Goal: Task Accomplishment & Management: Use online tool/utility

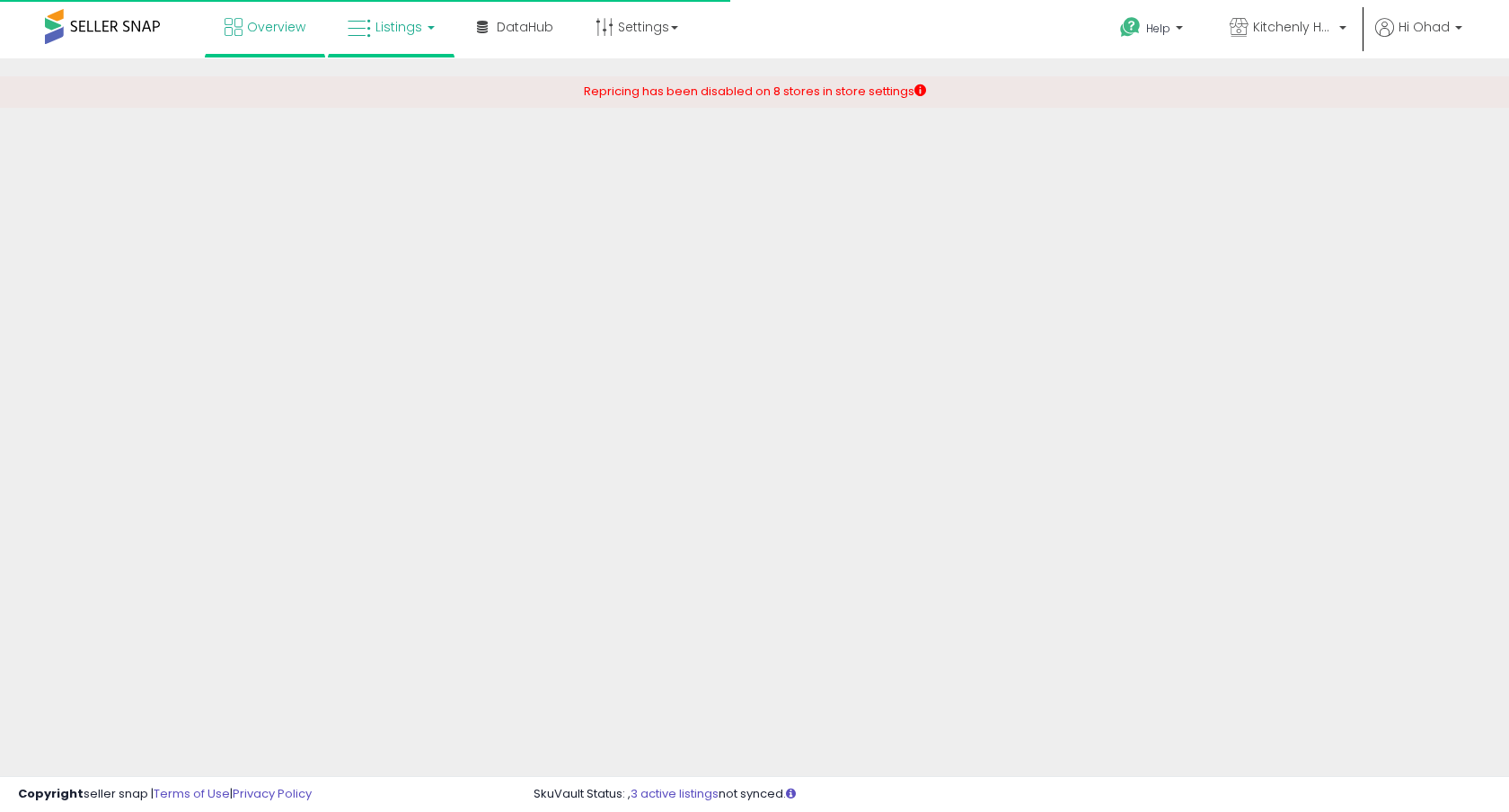
click at [408, 28] on span "Listings" at bounding box center [399, 26] width 47 height 18
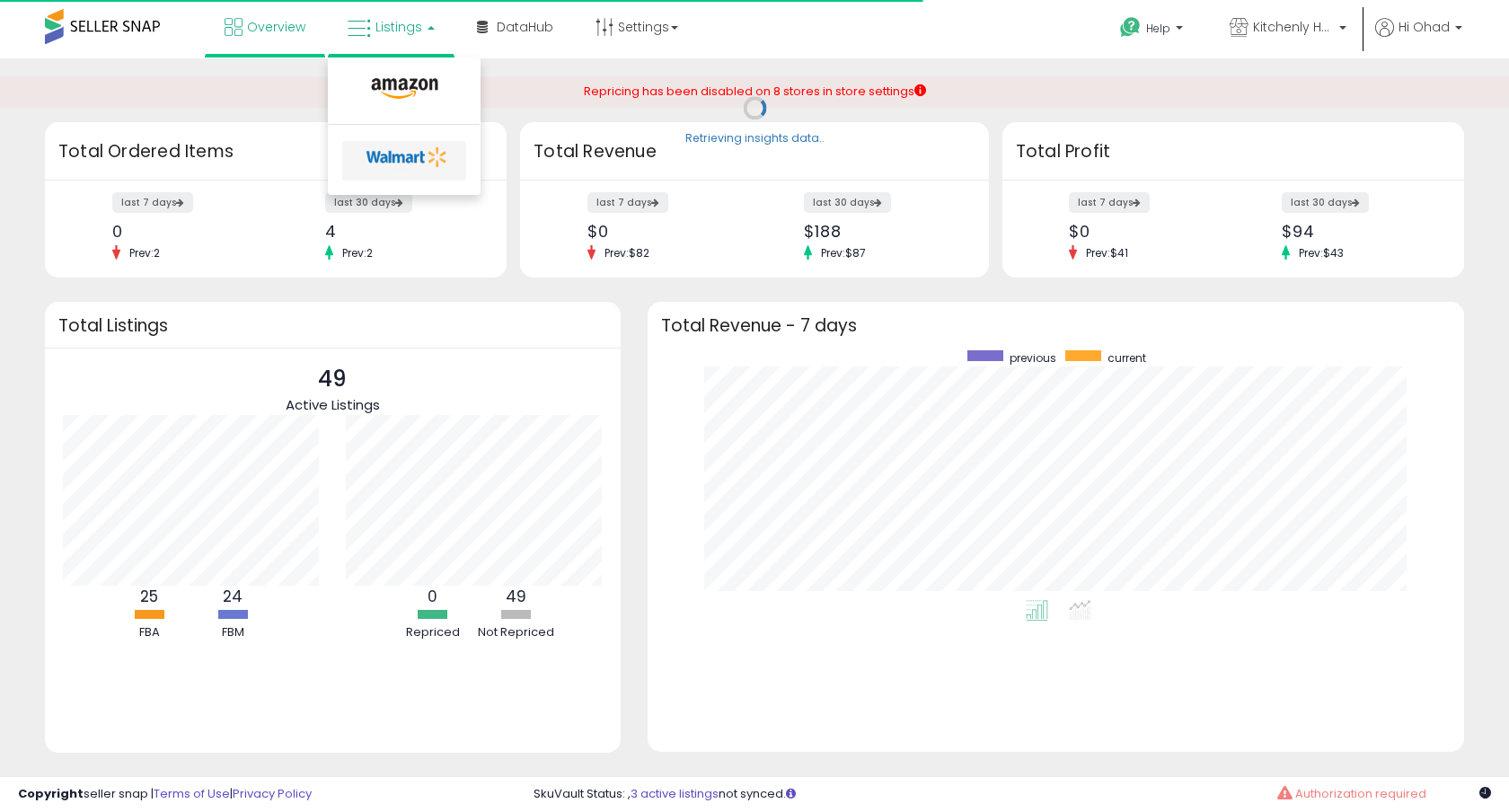
scroll to position [249, 780]
click at [411, 160] on icon at bounding box center [406, 157] width 94 height 27
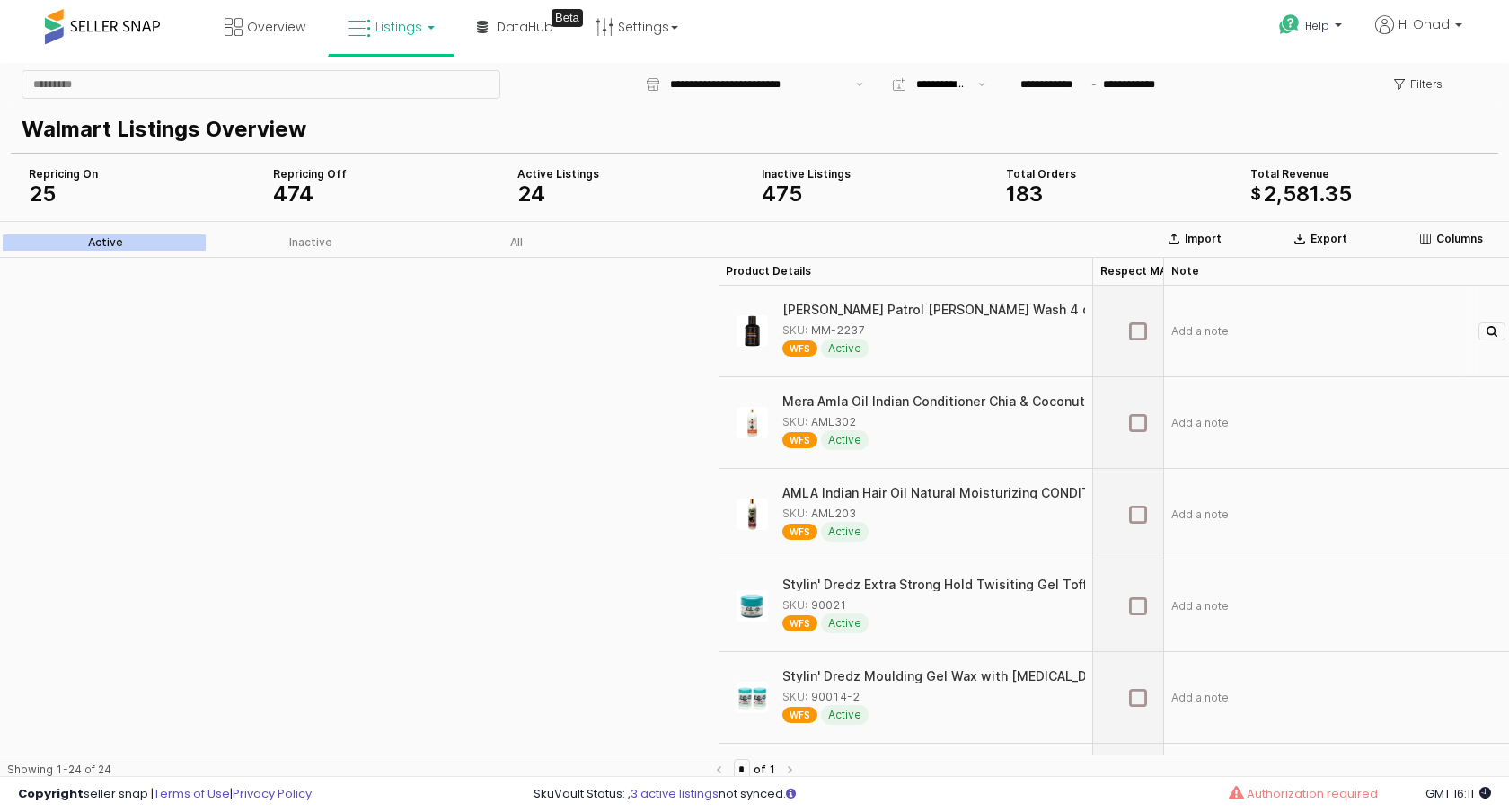
scroll to position [0, 1277]
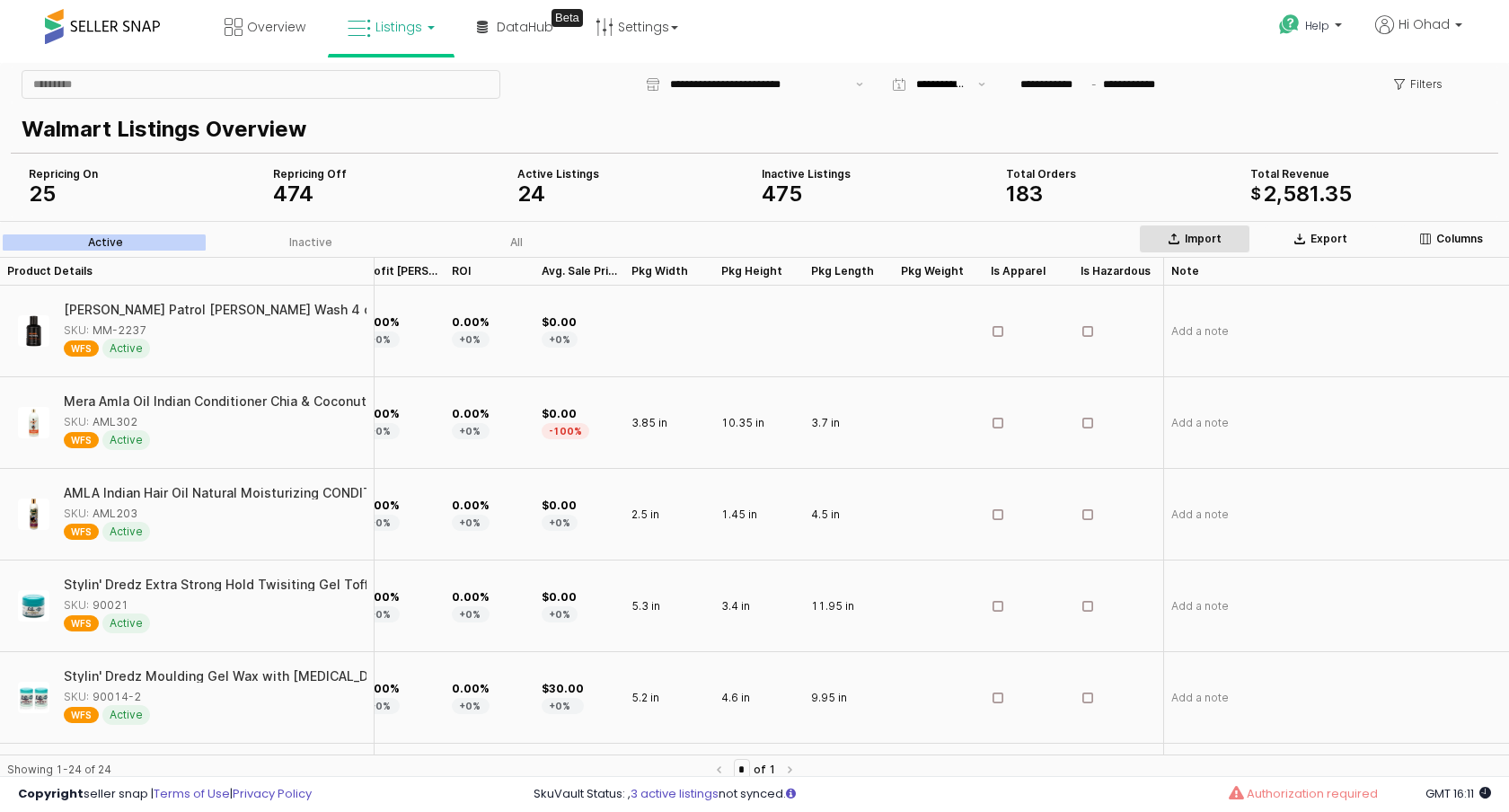
click at [1232, 240] on div "Import" at bounding box center [1195, 238] width 95 height 14
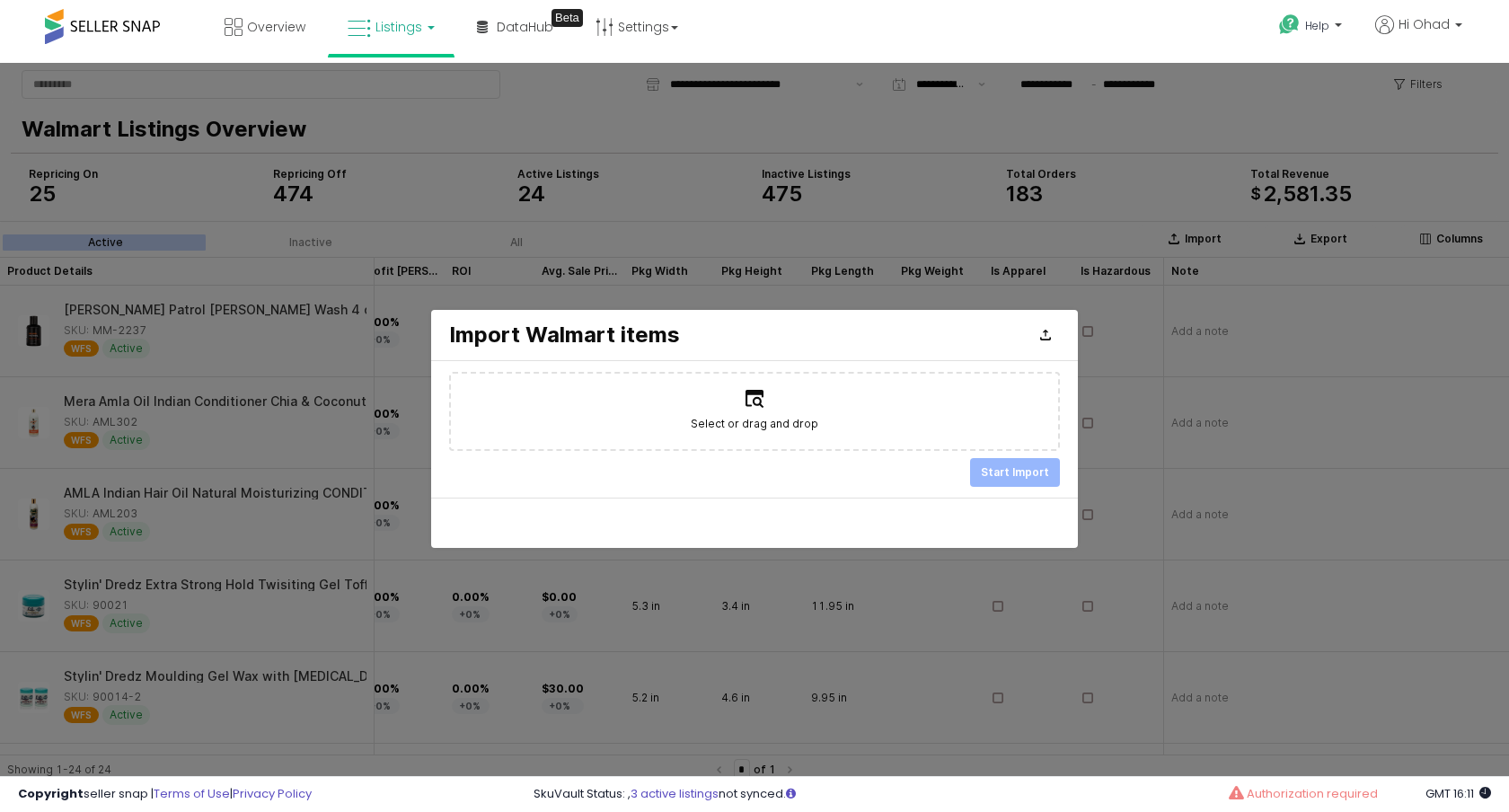
click at [803, 423] on span "Select or drag and drop" at bounding box center [754, 423] width 128 height 18
click at [755, 411] on input "Select or drag and drop" at bounding box center [755, 410] width 1 height 1
type input "**********"
click at [1004, 475] on p "Start Import" at bounding box center [1015, 472] width 68 height 14
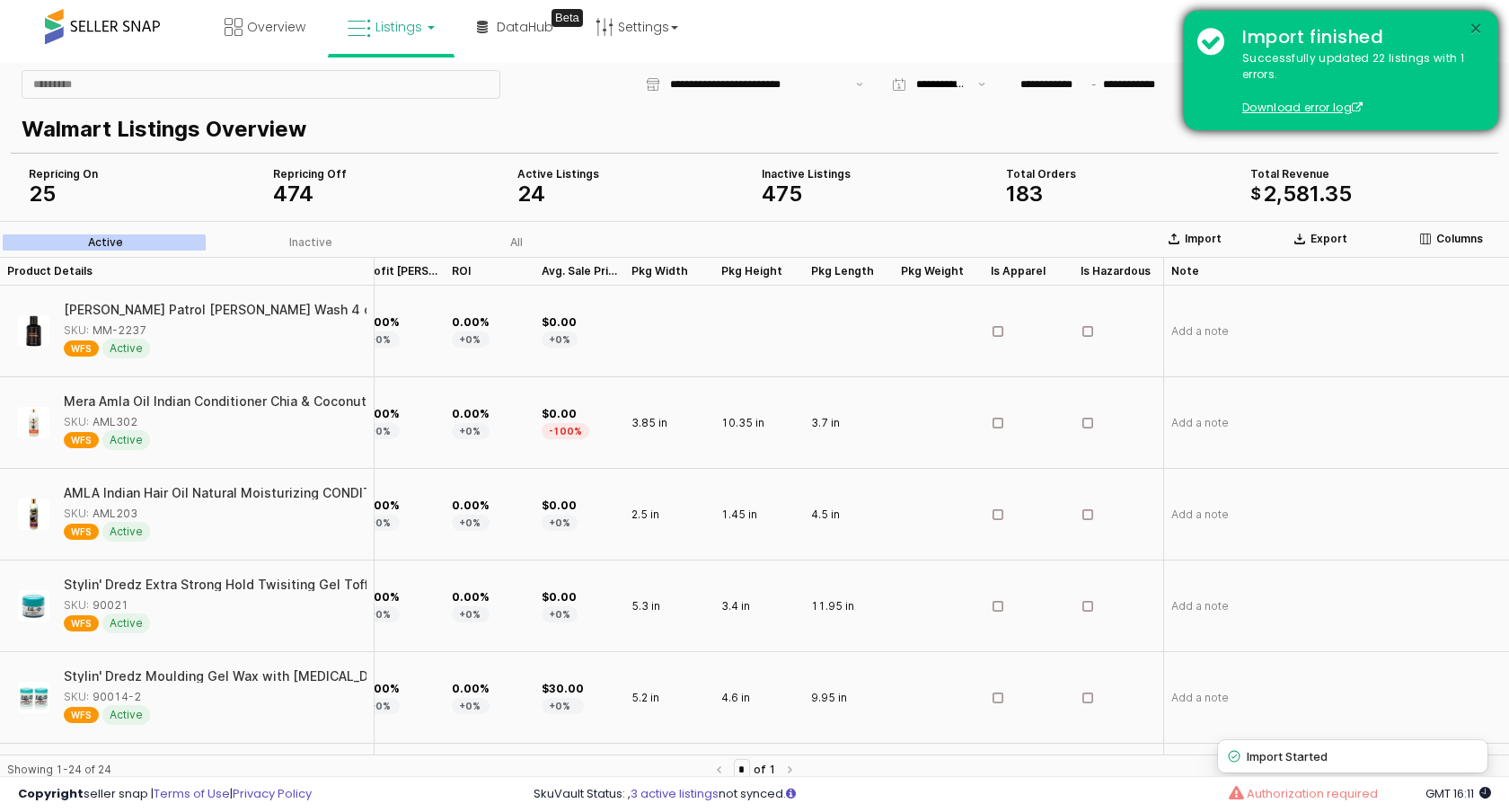
click at [1473, 24] on button "×" at bounding box center [1475, 29] width 14 height 22
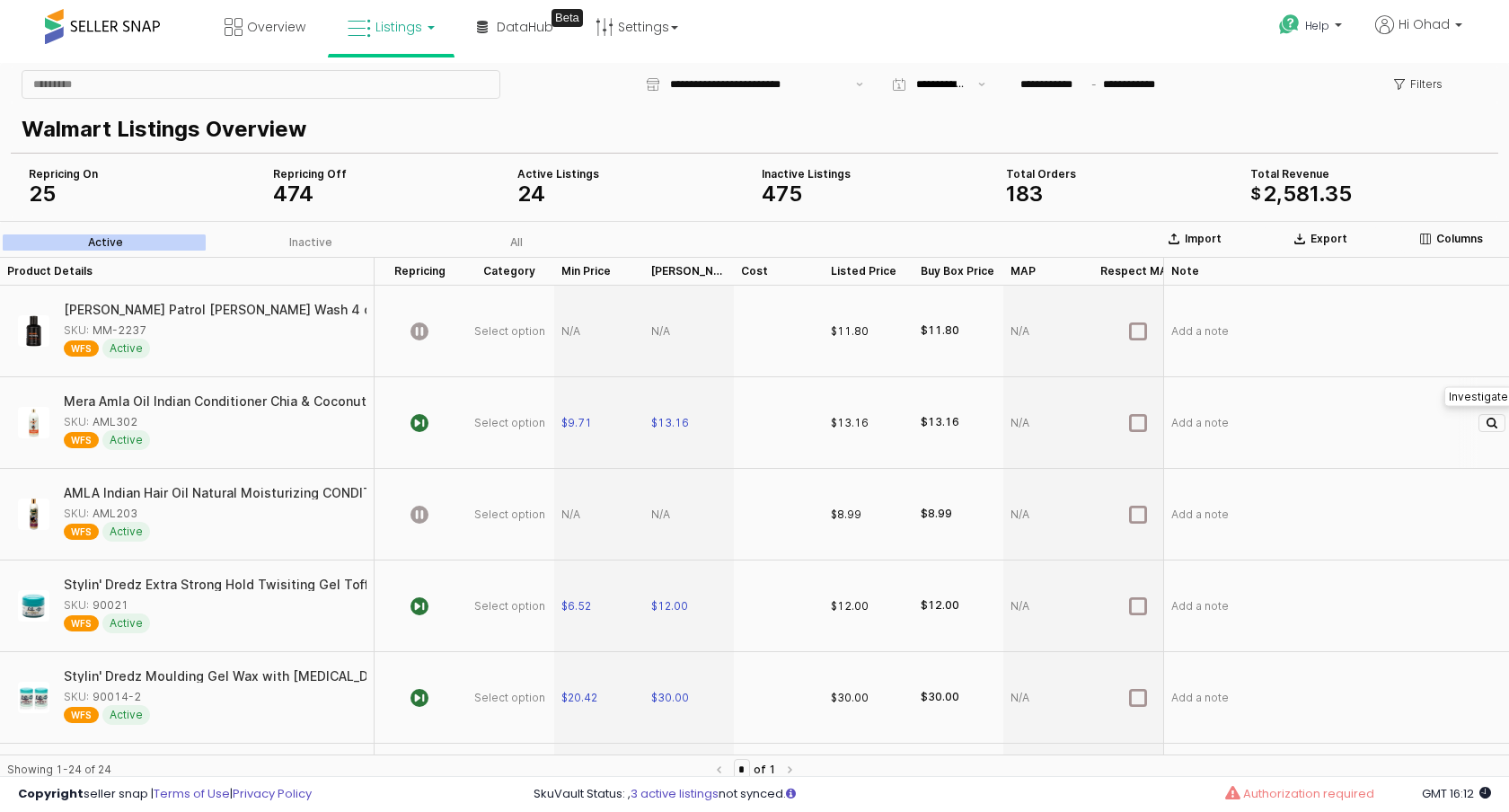
click at [1495, 416] on button "Investigate" at bounding box center [1491, 422] width 27 height 18
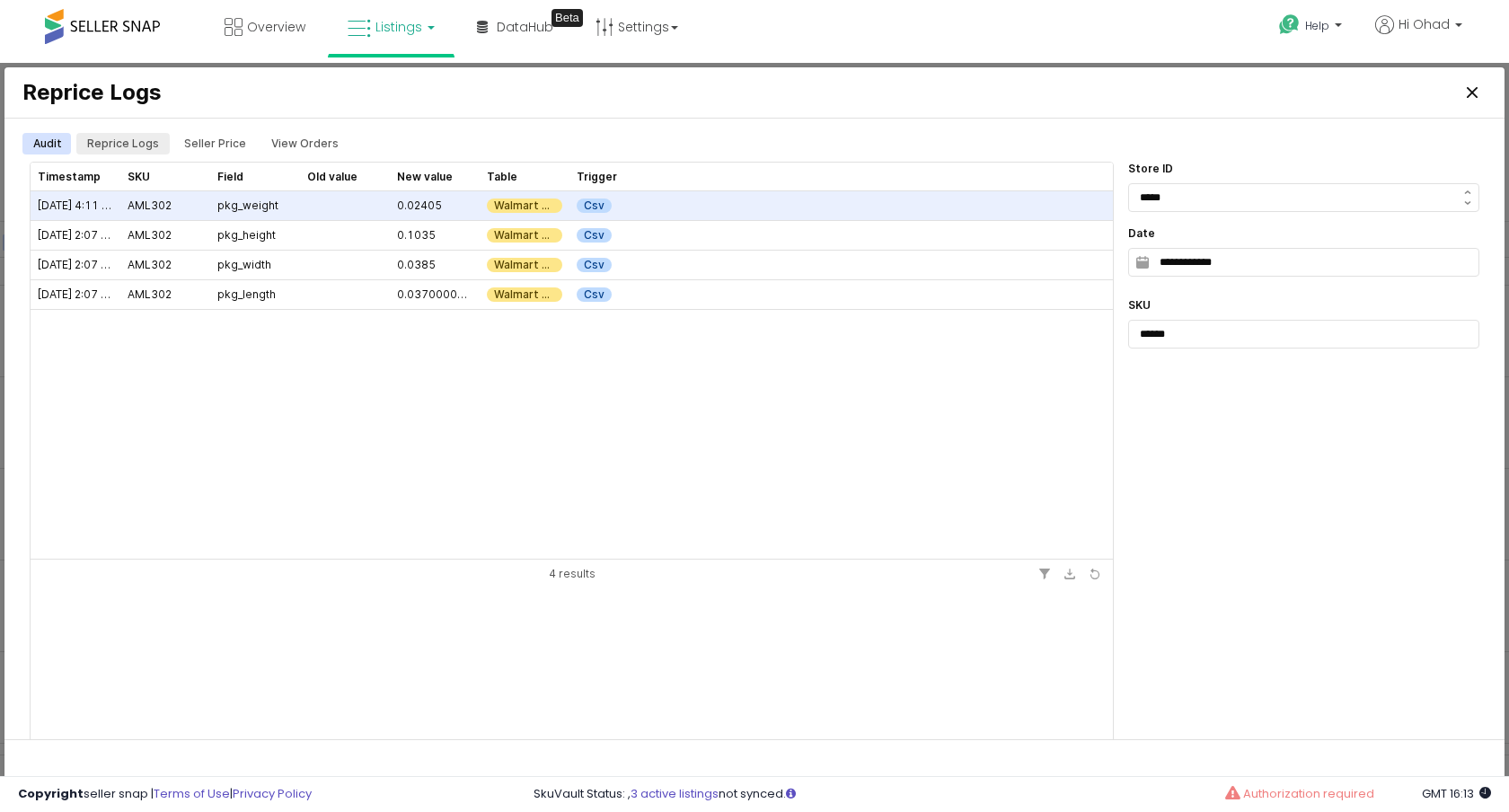
click at [147, 140] on div "Reprice Logs" at bounding box center [122, 143] width 72 height 21
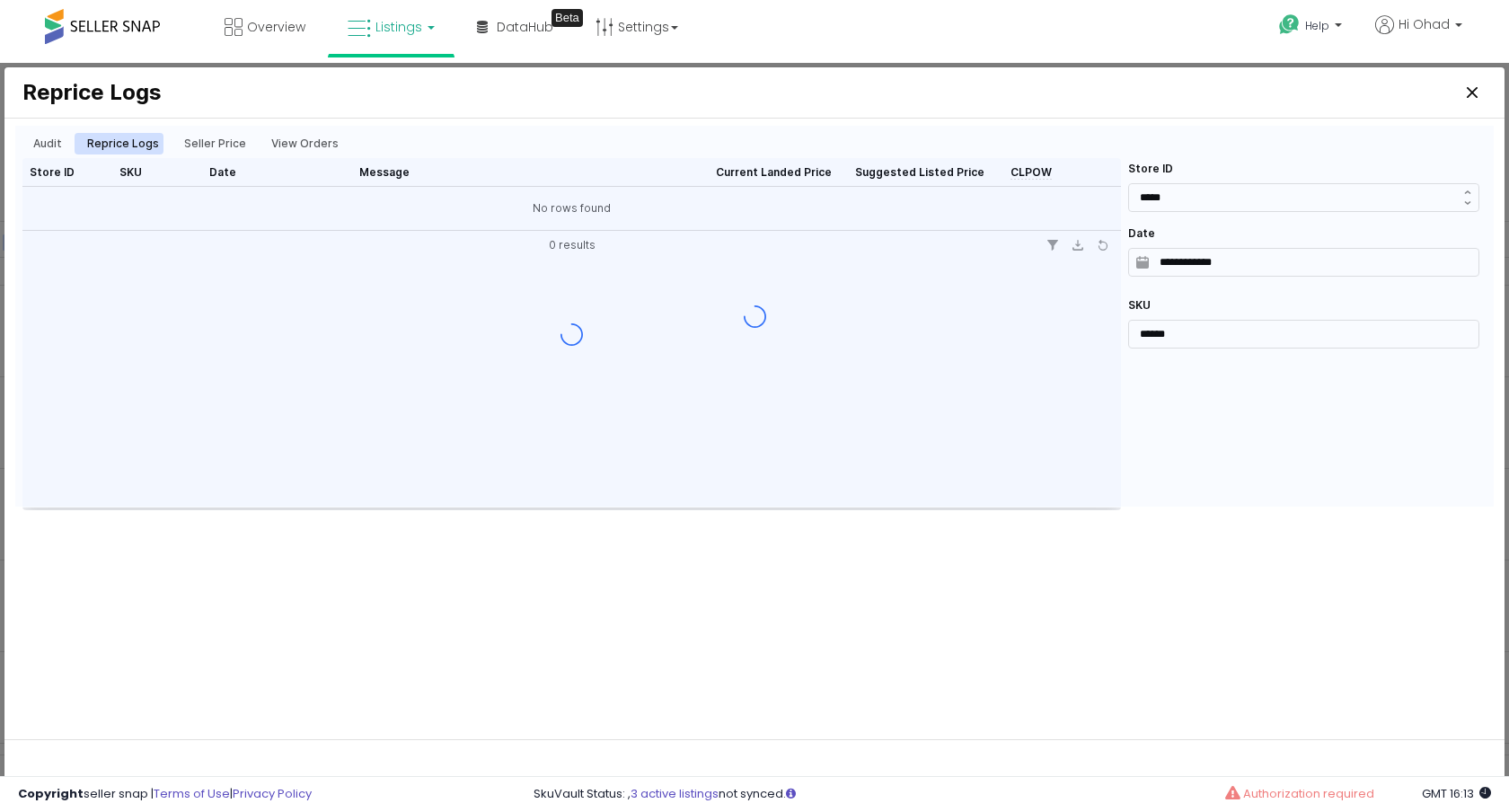
click at [43, 145] on div at bounding box center [754, 317] width 1478 height 381
click at [39, 137] on div at bounding box center [754, 317] width 1478 height 381
click at [44, 140] on div at bounding box center [754, 317] width 1478 height 381
